Goal: Information Seeking & Learning: Learn about a topic

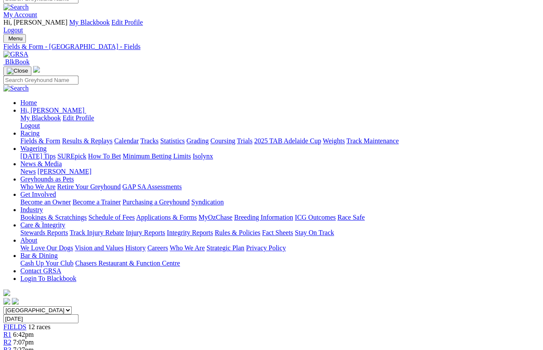
scroll to position [9, 0]
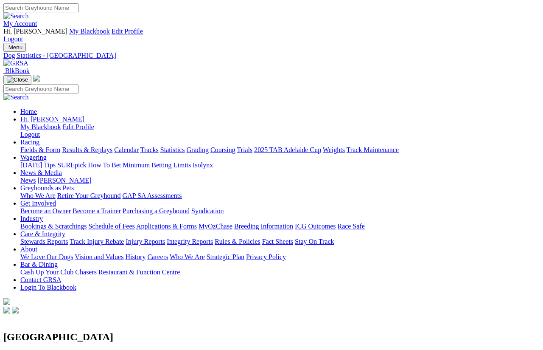
scroll to position [6, 0]
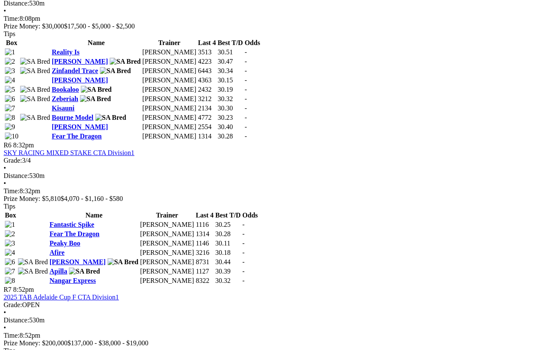
scroll to position [1133, 27]
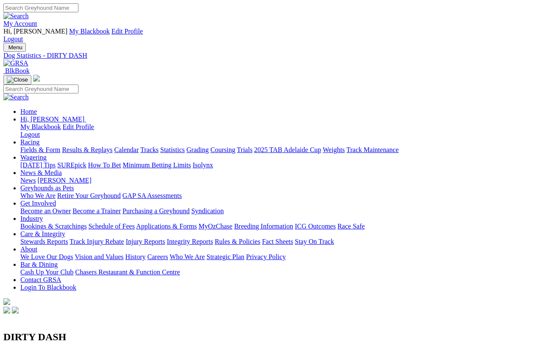
scroll to position [0, 56]
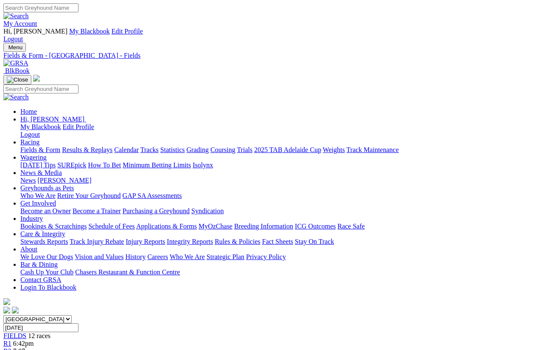
scroll to position [1217, 0]
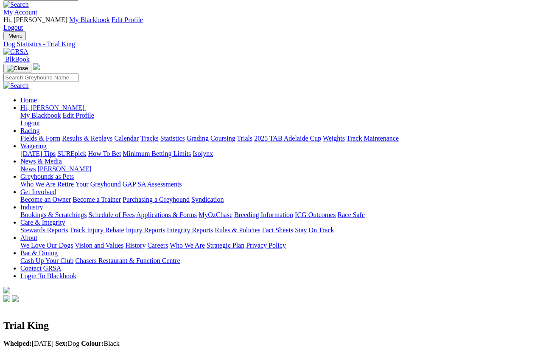
scroll to position [0, 4]
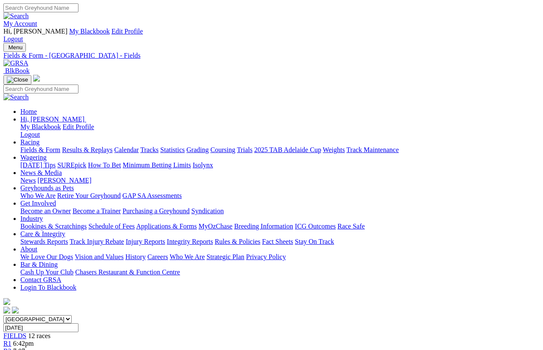
scroll to position [1267, 0]
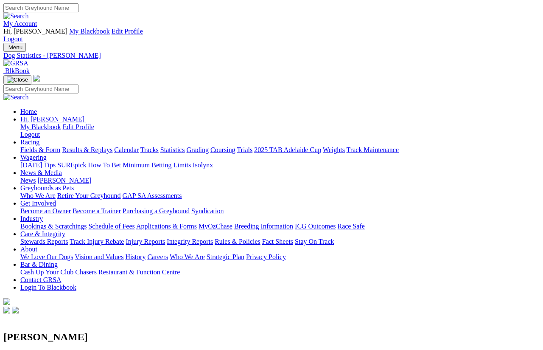
scroll to position [6, 0]
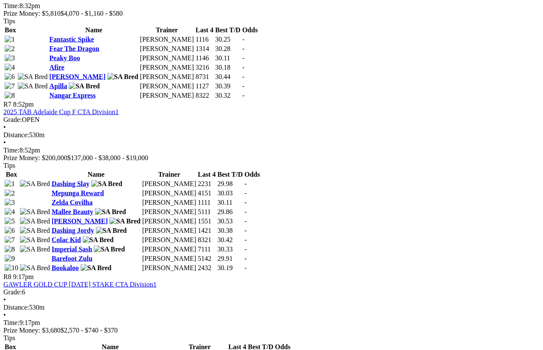
scroll to position [1318, 0]
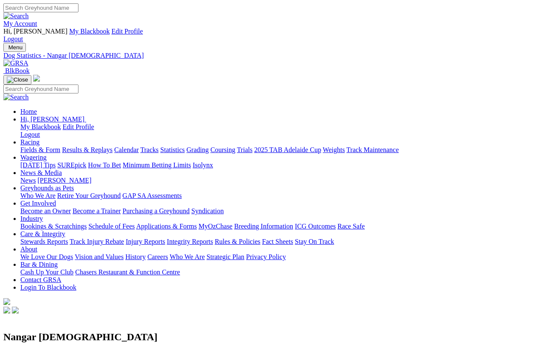
scroll to position [6, 0]
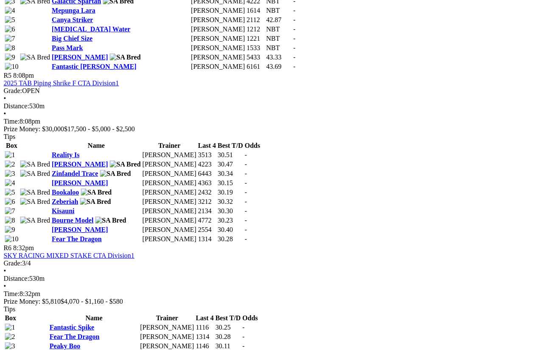
scroll to position [1031, 19]
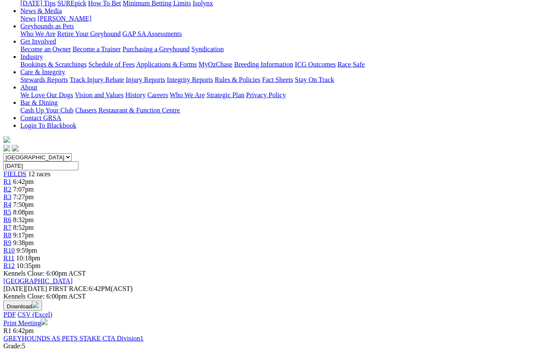
scroll to position [162, 0]
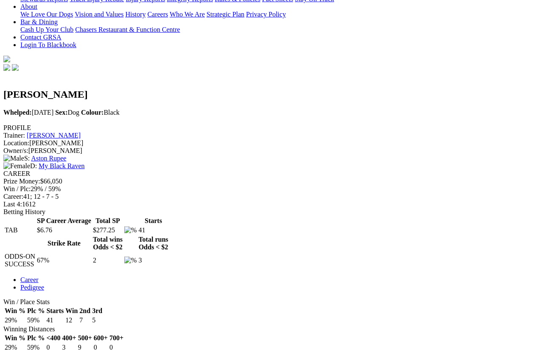
scroll to position [236, 0]
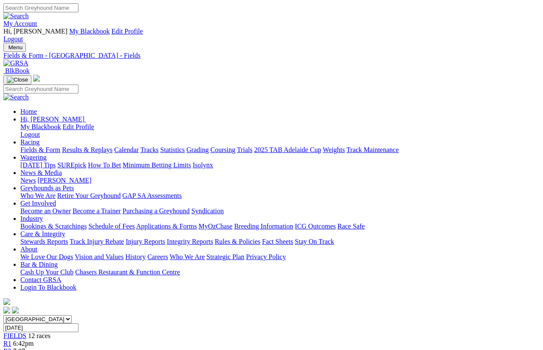
click at [62, 169] on link "News & Media" at bounding box center [41, 172] width 42 height 7
click at [36, 176] on link "News" at bounding box center [27, 179] width 15 height 7
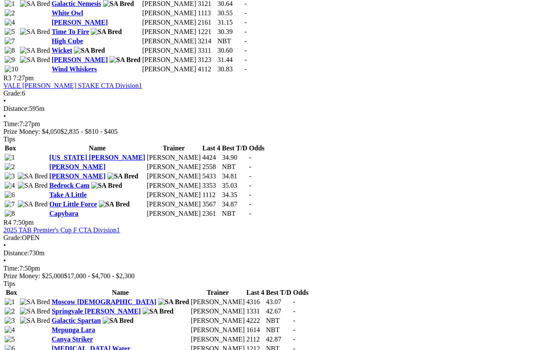
scroll to position [791, 176]
